Goal: Navigation & Orientation: Find specific page/section

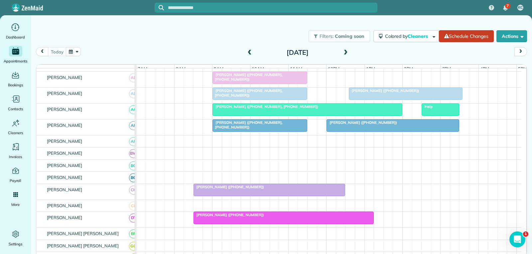
scroll to position [19, 0]
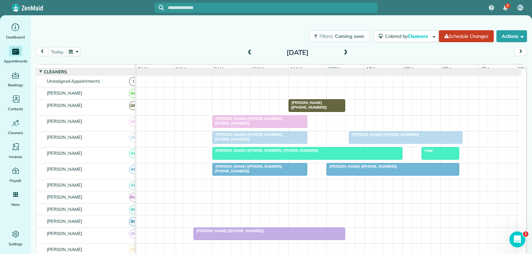
click at [331, 160] on div at bounding box center [307, 154] width 189 height 12
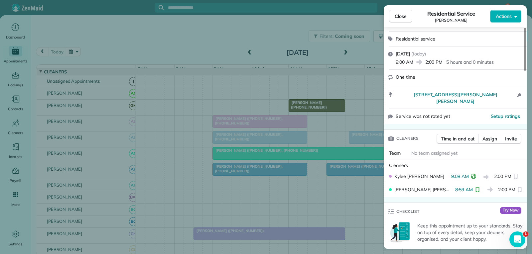
scroll to position [100, 0]
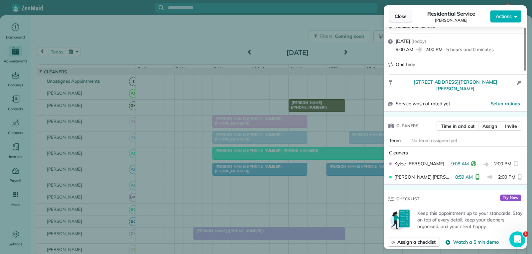
click at [397, 18] on span "Close" at bounding box center [401, 16] width 12 height 7
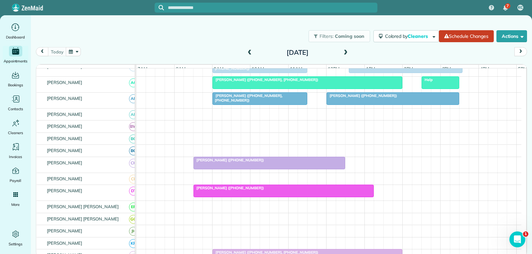
scroll to position [119, 0]
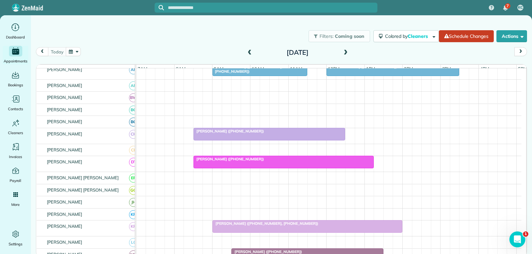
click at [305, 134] on div "[PERSON_NAME] ([PHONE_NUMBER])" at bounding box center [270, 131] width 148 height 5
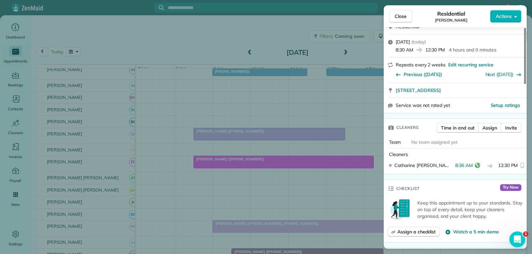
scroll to position [133, 0]
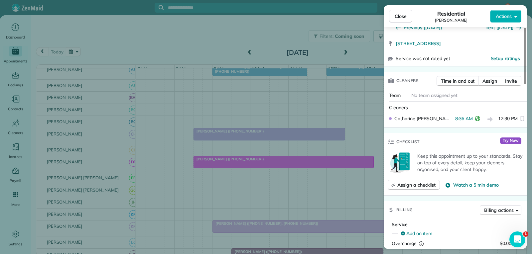
drag, startPoint x: 398, startPoint y: 15, endPoint x: 382, endPoint y: 37, distance: 26.7
click at [398, 15] on span "Close" at bounding box center [401, 16] width 12 height 7
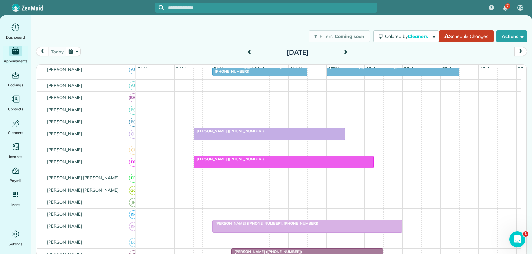
scroll to position [152, 0]
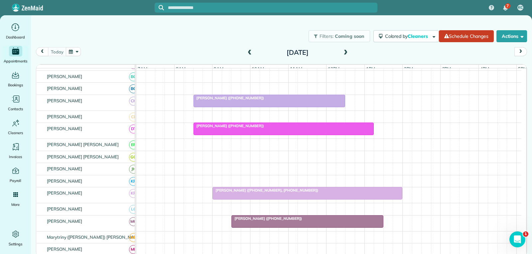
click at [291, 128] on div "[PERSON_NAME] ([PHONE_NUMBER])" at bounding box center [284, 126] width 176 height 5
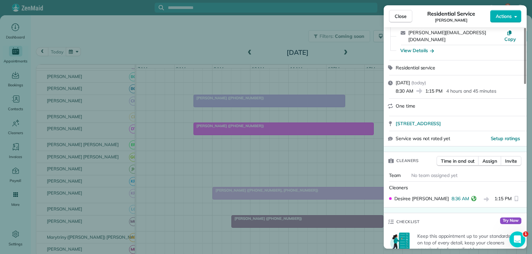
scroll to position [67, 0]
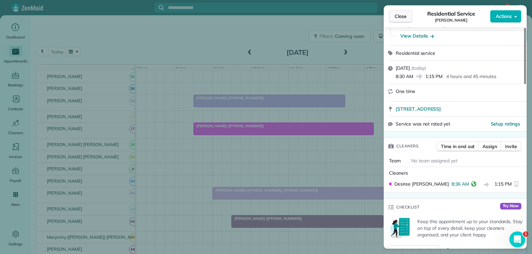
click at [397, 17] on span "Close" at bounding box center [401, 16] width 12 height 7
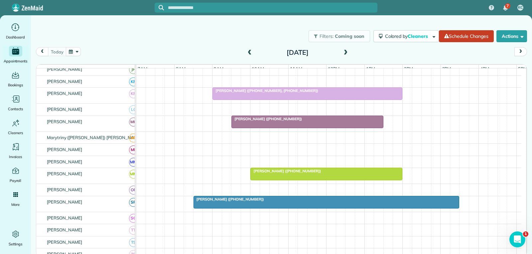
click at [326, 121] on div "[PERSON_NAME] ([PHONE_NUMBER])" at bounding box center [307, 119] width 148 height 5
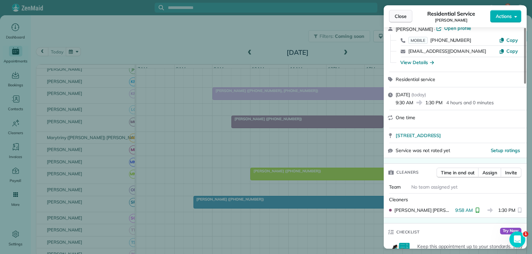
click at [407, 18] on button "Close" at bounding box center [400, 16] width 23 height 13
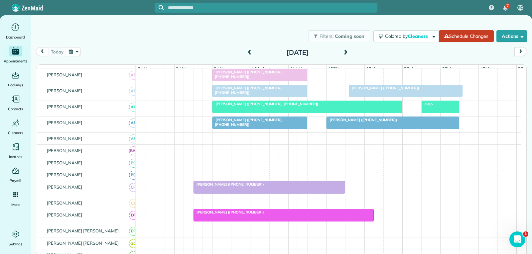
scroll to position [67, 0]
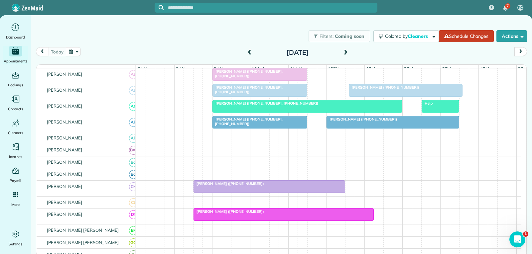
click at [265, 193] on div at bounding box center [269, 187] width 151 height 12
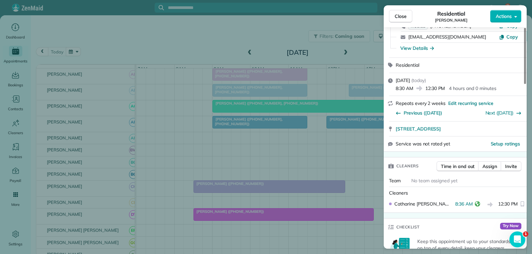
scroll to position [33, 0]
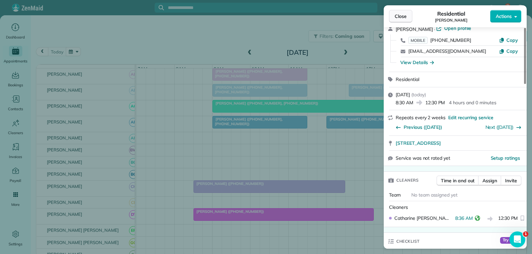
click at [401, 18] on span "Close" at bounding box center [401, 16] width 12 height 7
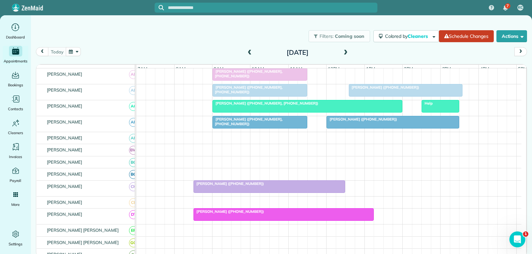
scroll to position [100, 0]
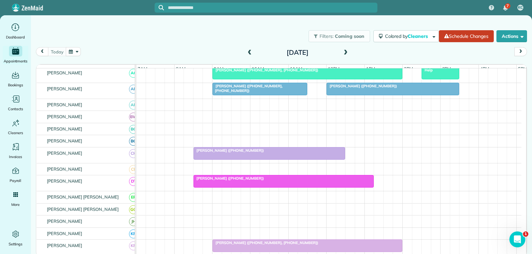
click at [304, 187] on div at bounding box center [284, 182] width 180 height 12
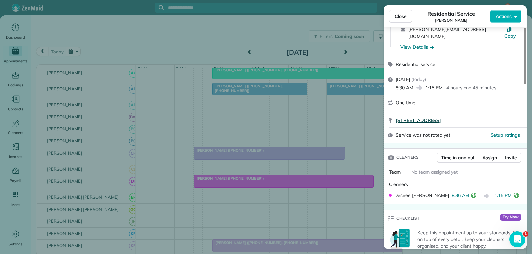
scroll to position [67, 0]
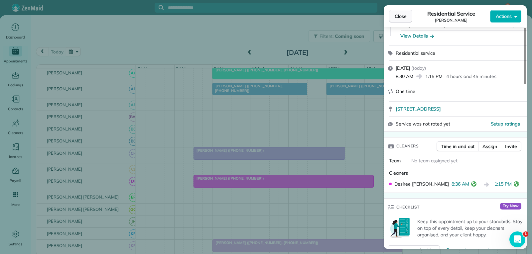
click at [404, 15] on span "Close" at bounding box center [401, 16] width 12 height 7
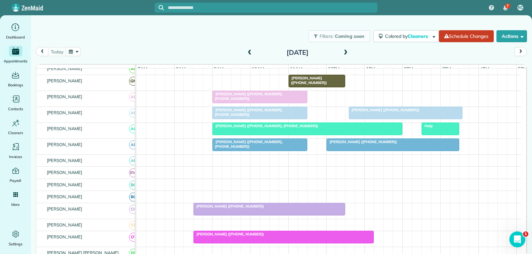
scroll to position [33, 0]
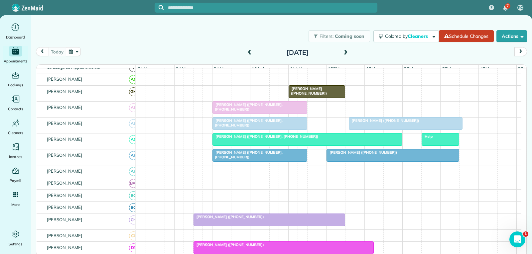
click at [283, 139] on span "[PERSON_NAME] ([PHONE_NUMBER], [PHONE_NUMBER])" at bounding box center [265, 136] width 106 height 5
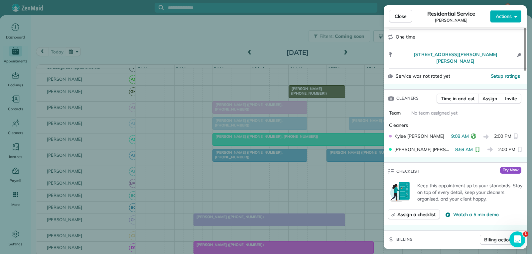
scroll to position [133, 0]
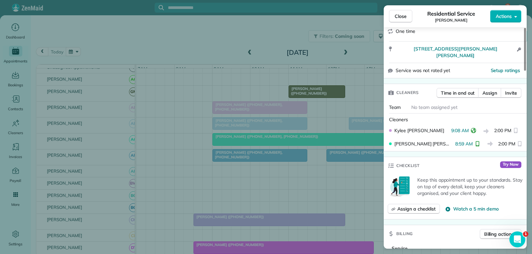
drag, startPoint x: 395, startPoint y: 15, endPoint x: 388, endPoint y: 24, distance: 11.2
click at [395, 15] on span "Close" at bounding box center [401, 16] width 12 height 7
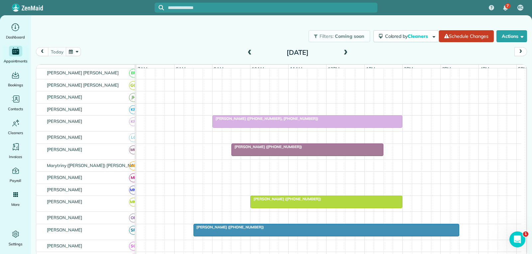
scroll to position [233, 0]
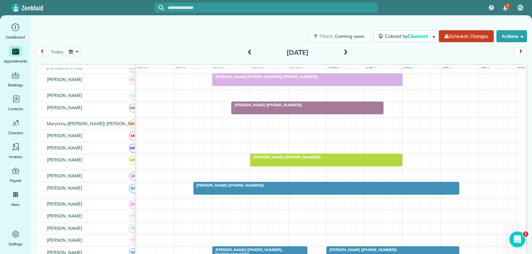
click at [319, 114] on div at bounding box center [307, 108] width 151 height 12
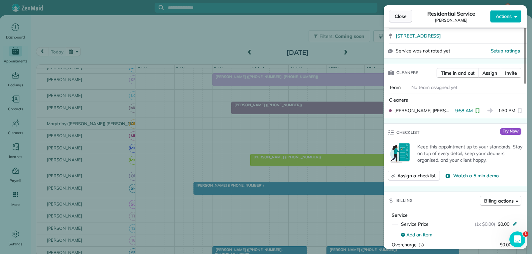
click at [398, 19] on span "Close" at bounding box center [401, 16] width 12 height 7
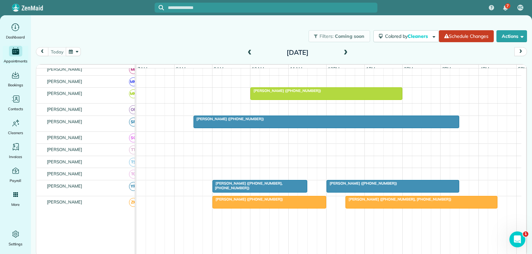
click at [295, 121] on div "[PERSON_NAME] ([PHONE_NUMBER])" at bounding box center [327, 119] width 262 height 5
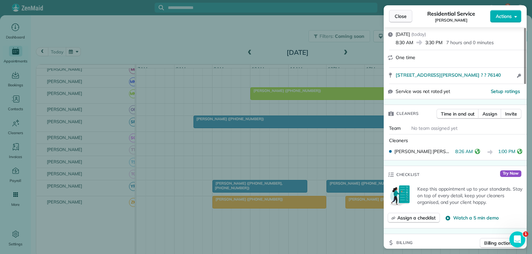
click at [405, 19] on span "Close" at bounding box center [401, 16] width 12 height 7
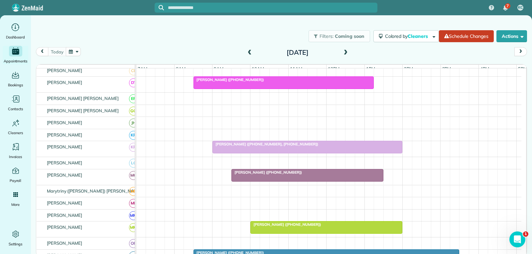
scroll to position [133, 0]
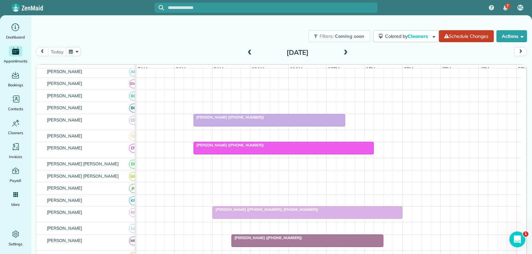
click at [291, 125] on div at bounding box center [269, 120] width 151 height 12
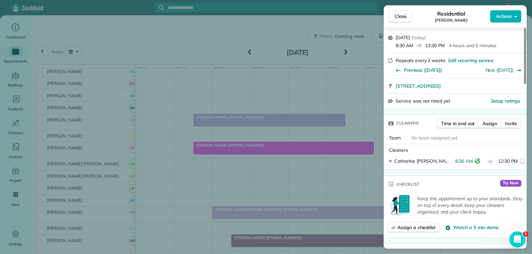
scroll to position [100, 0]
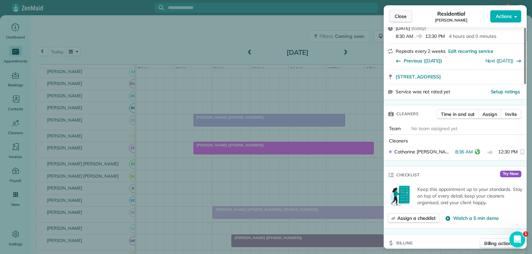
click at [400, 16] on span "Close" at bounding box center [401, 16] width 12 height 7
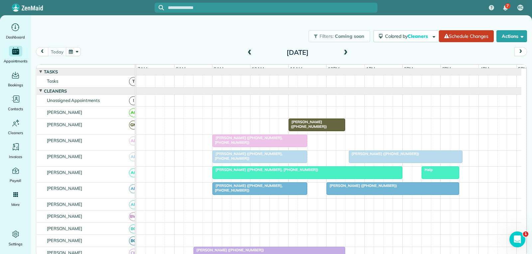
click at [314, 178] on div at bounding box center [307, 173] width 189 height 12
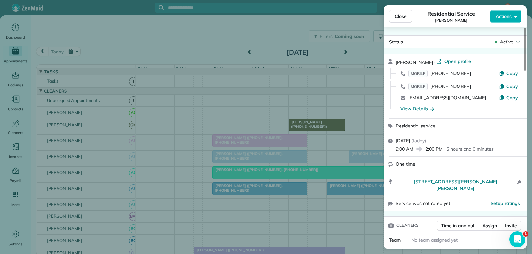
scroll to position [67, 0]
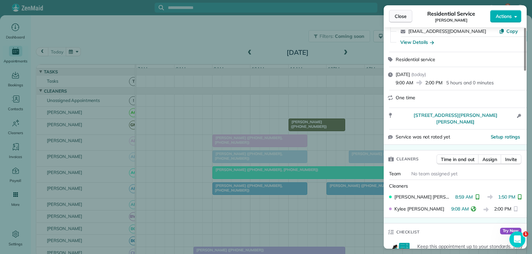
click at [405, 17] on span "Close" at bounding box center [401, 16] width 12 height 7
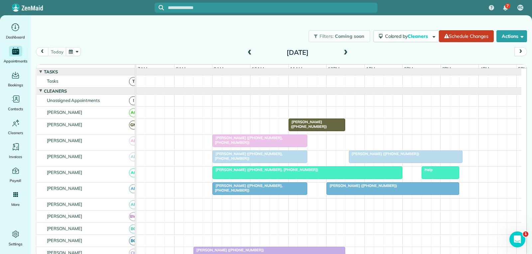
click at [436, 178] on div at bounding box center [440, 173] width 37 height 12
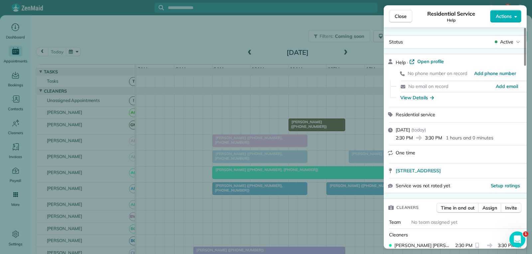
scroll to position [68, 0]
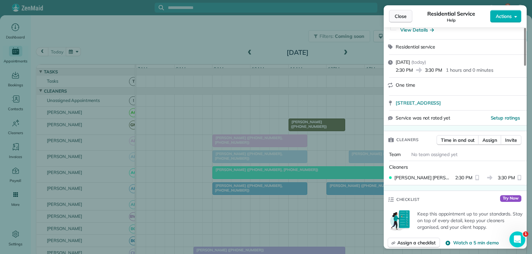
click at [399, 13] on span "Close" at bounding box center [401, 16] width 12 height 7
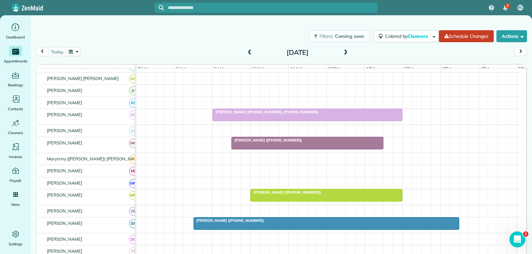
scroll to position [266, 0]
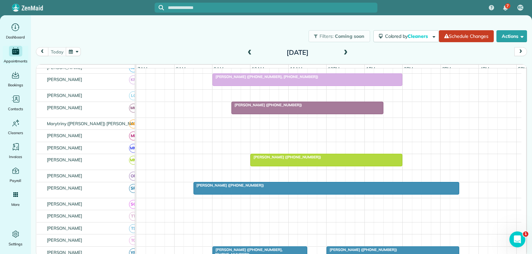
click at [327, 107] on div "[PERSON_NAME] ([PHONE_NUMBER])" at bounding box center [307, 105] width 148 height 5
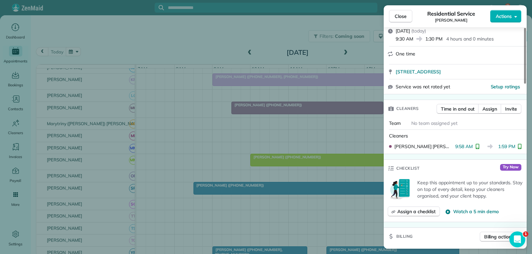
scroll to position [100, 0]
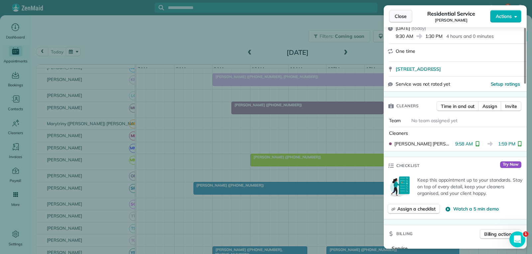
click at [403, 15] on span "Close" at bounding box center [401, 16] width 12 height 7
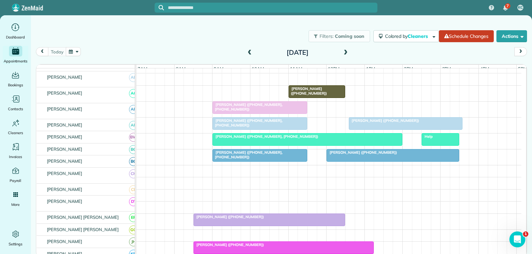
scroll to position [33, 0]
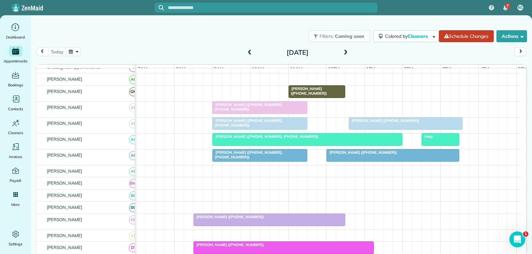
click at [444, 145] on div at bounding box center [440, 140] width 37 height 12
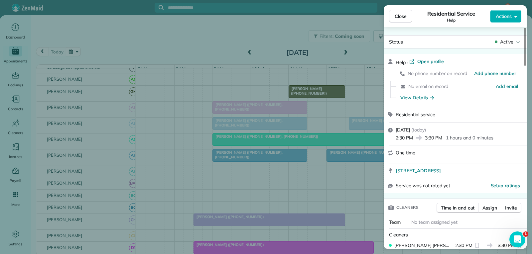
scroll to position [67, 0]
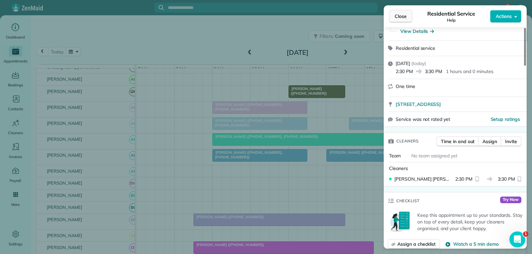
click at [403, 16] on span "Close" at bounding box center [401, 16] width 12 height 7
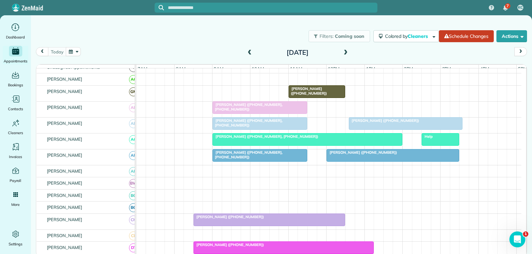
click at [370, 162] on div at bounding box center [393, 156] width 132 height 12
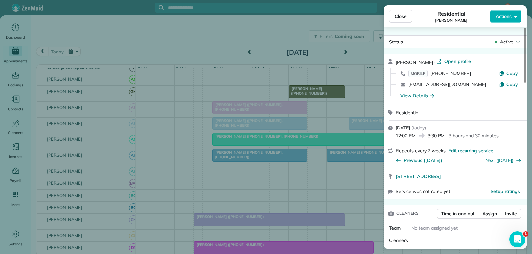
scroll to position [67, 0]
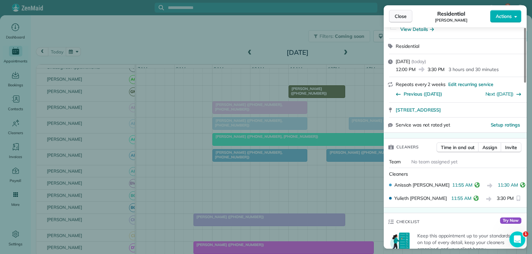
click at [405, 17] on span "Close" at bounding box center [401, 16] width 12 height 7
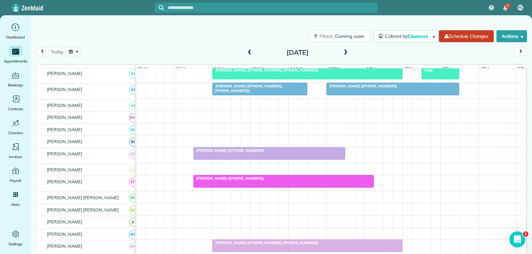
scroll to position [100, 0]
click at [280, 160] on div at bounding box center [269, 154] width 151 height 12
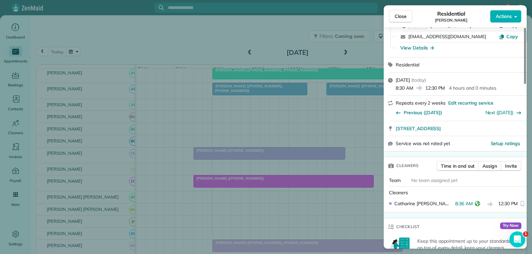
scroll to position [67, 0]
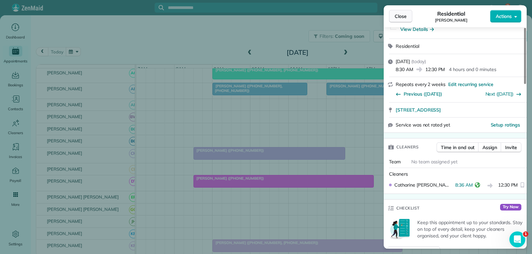
click at [400, 18] on span "Close" at bounding box center [401, 16] width 12 height 7
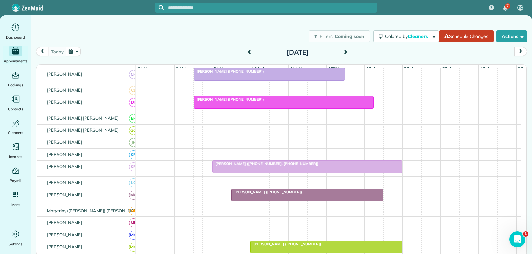
scroll to position [200, 0]
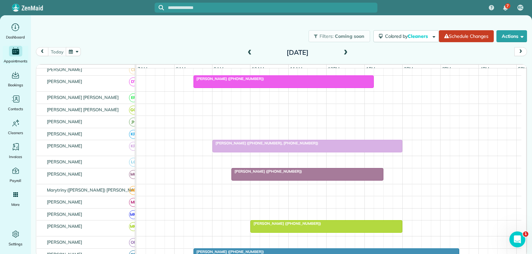
click at [323, 151] on div at bounding box center [307, 146] width 189 height 12
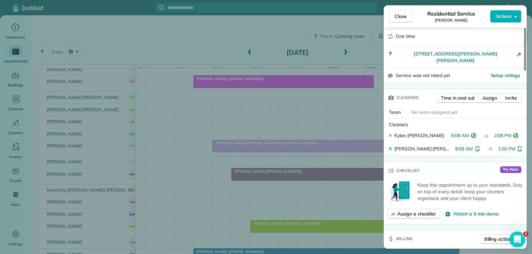
scroll to position [133, 0]
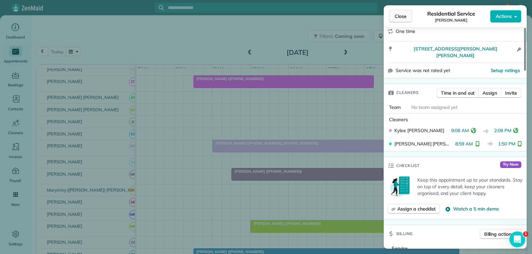
click at [396, 16] on span "Close" at bounding box center [401, 16] width 12 height 7
